Goal: Task Accomplishment & Management: Use online tool/utility

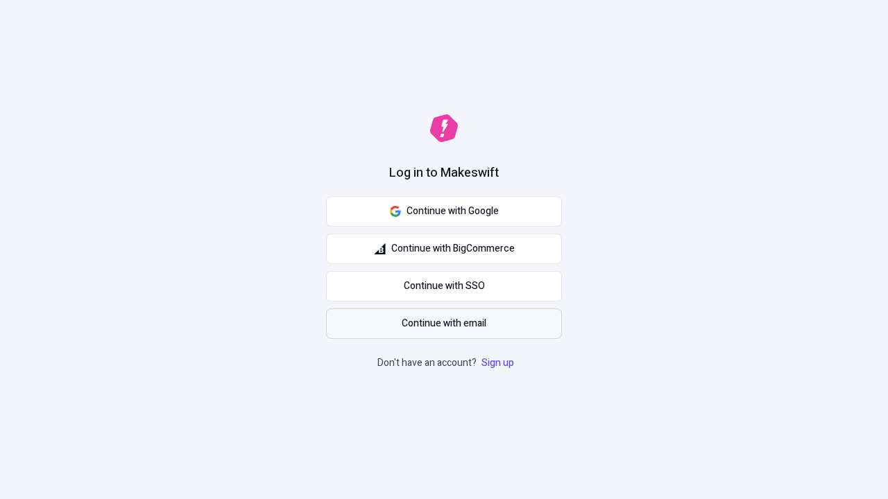
click at [444, 324] on span "Continue with email" at bounding box center [444, 323] width 85 height 15
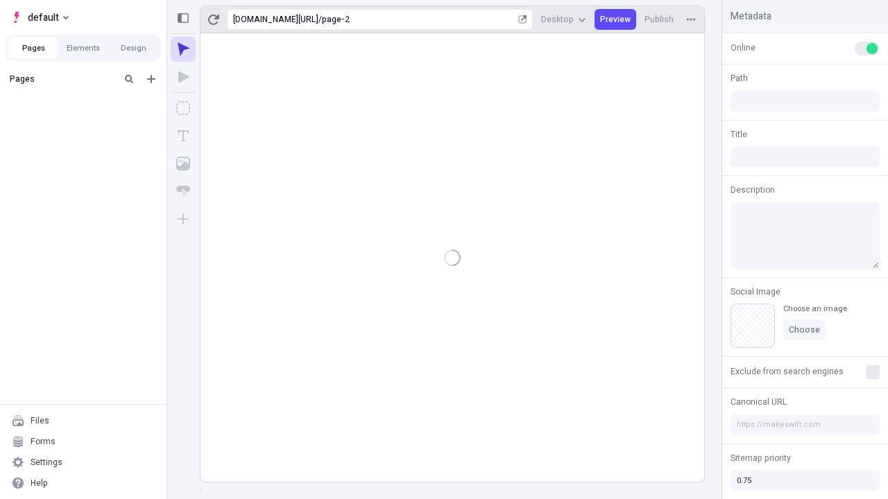
type input "/page-2"
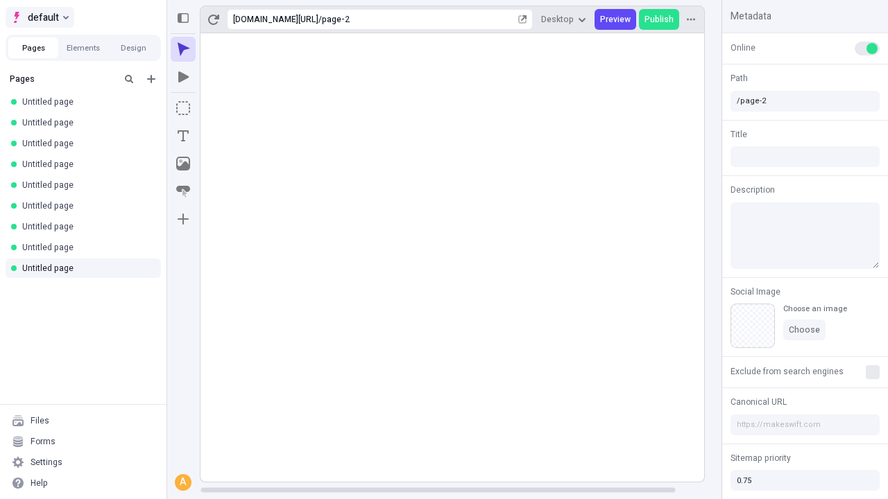
click at [39, 17] on span "default" at bounding box center [43, 17] width 31 height 17
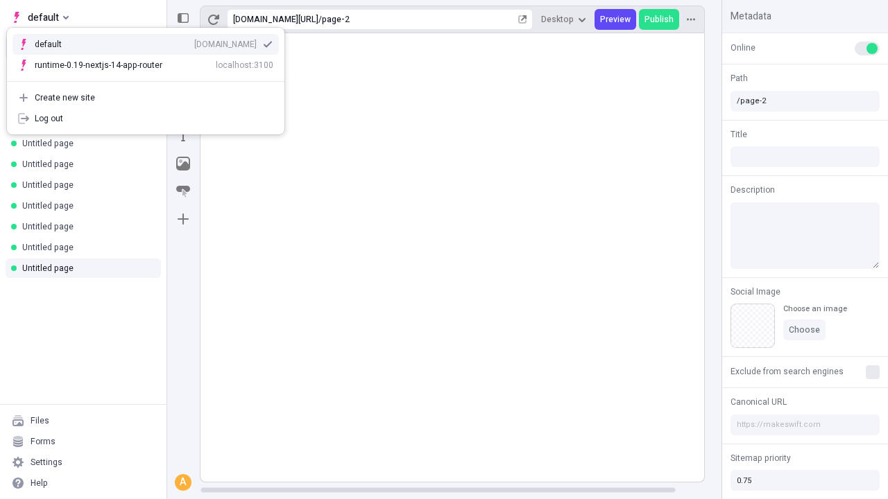
click at [194, 42] on div "[DOMAIN_NAME]" at bounding box center [225, 44] width 62 height 11
click at [133, 48] on button "Design" at bounding box center [133, 47] width 50 height 21
